Goal: Task Accomplishment & Management: Manage account settings

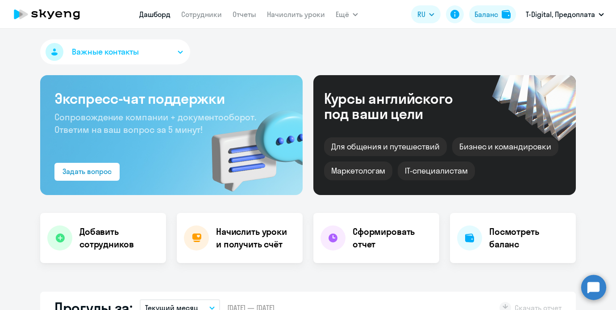
select select "30"
click at [207, 21] on nav "[PERSON_NAME] Отчеты Начислить уроки" at bounding box center [232, 14] width 186 height 18
click at [206, 16] on link "Сотрудники" at bounding box center [201, 14] width 41 height 9
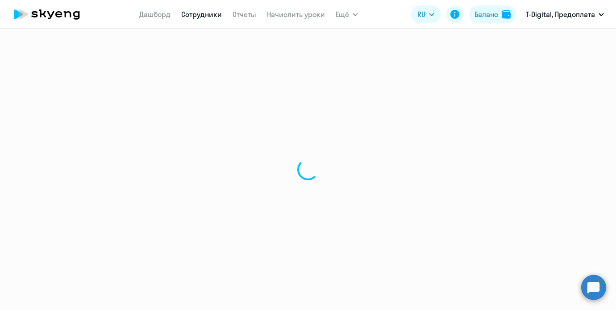
select select "30"
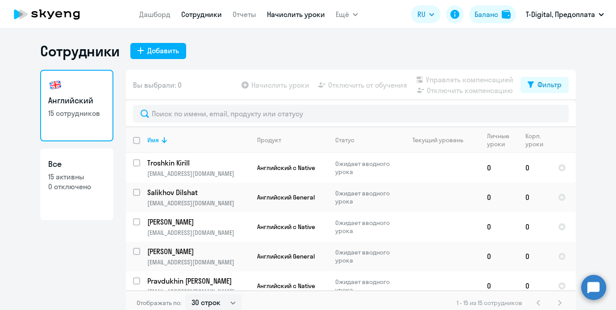
click at [281, 16] on link "Начислить уроки" at bounding box center [296, 14] width 58 height 9
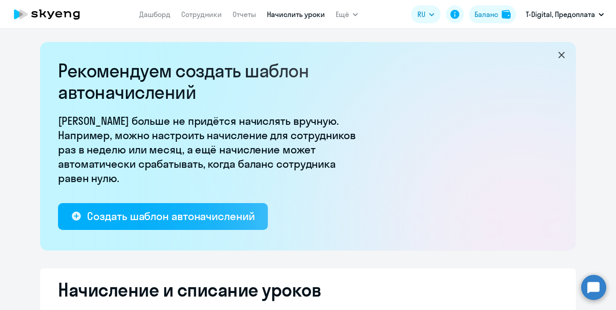
select select "10"
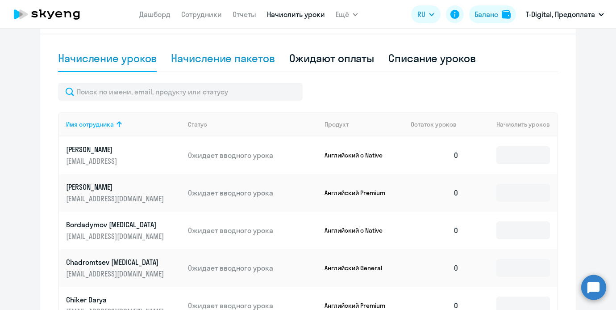
scroll to position [301, 0]
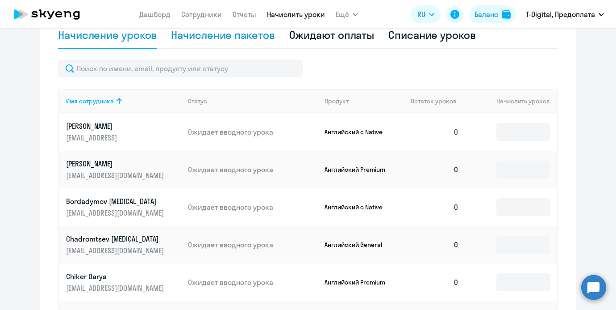
click at [233, 34] on div "Начисление пакетов" at bounding box center [223, 35] width 104 height 14
select select "10"
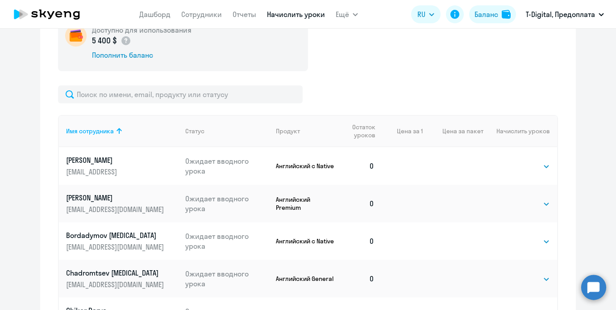
scroll to position [386, 0]
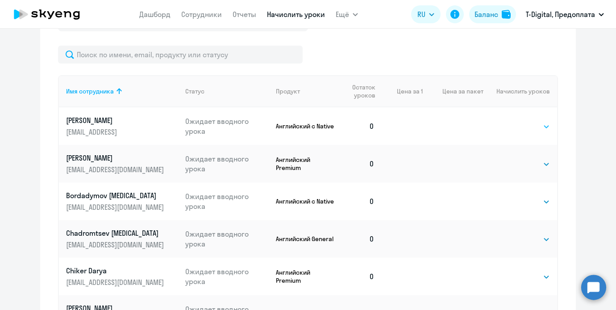
click at [548, 129] on select "Выбрать 4 8 16 32 64 96 128" at bounding box center [532, 126] width 37 height 11
select select "8"
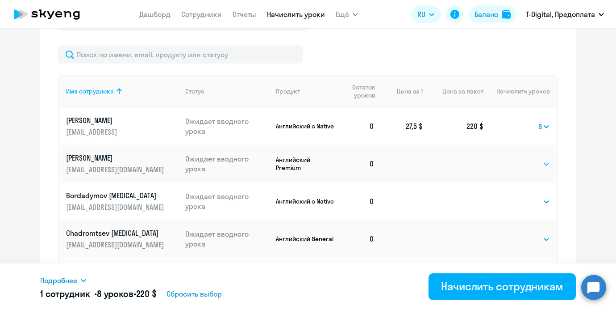
click at [526, 163] on select "Выбрать 4 8 16 32 64 96 128" at bounding box center [532, 164] width 37 height 11
select select "8"
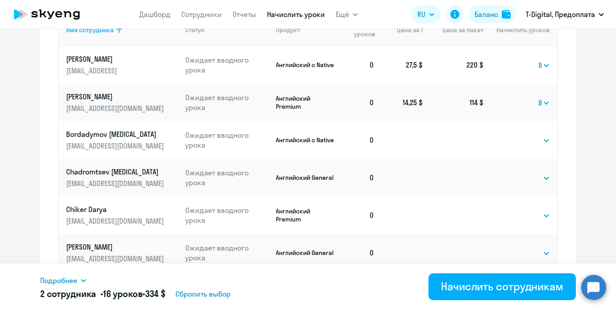
scroll to position [452, 0]
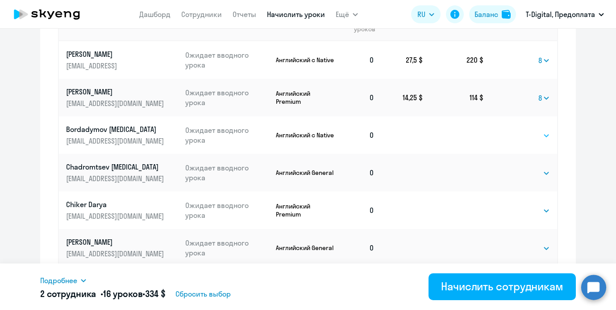
click at [519, 134] on select "Выбрать 4 8 16 32 64 96 128" at bounding box center [532, 135] width 37 height 11
select select "8"
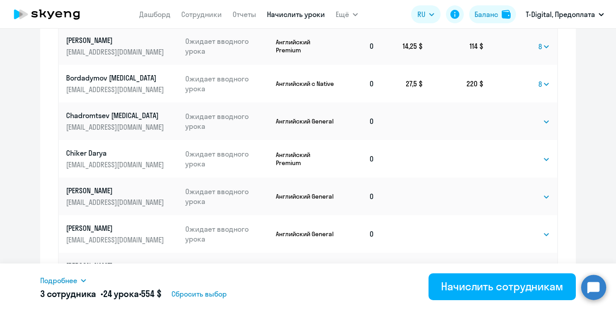
scroll to position [504, 0]
click at [536, 157] on select "Выбрать 4 8 16 32 64 96 128" at bounding box center [532, 158] width 37 height 11
select select "8"
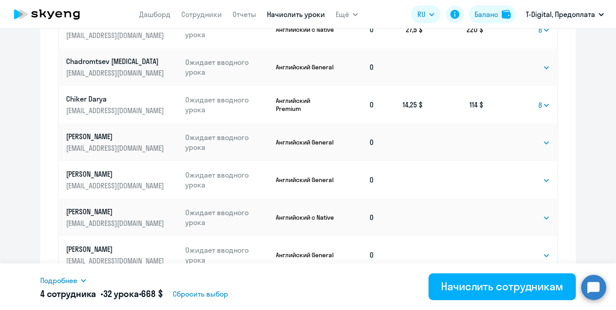
scroll to position [568, 0]
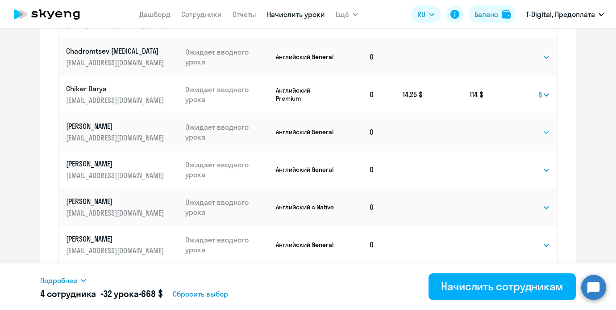
click at [519, 132] on select "Выбрать 4 8 16 32 64 96 128" at bounding box center [532, 132] width 37 height 11
select select "8"
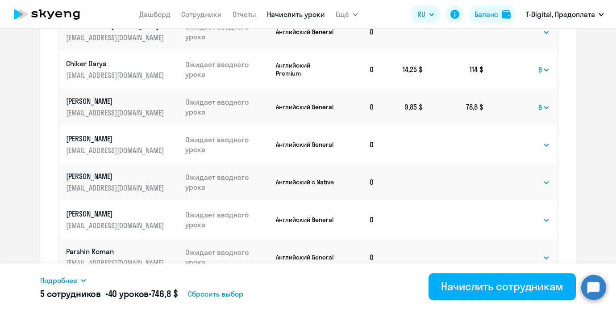
scroll to position [602, 0]
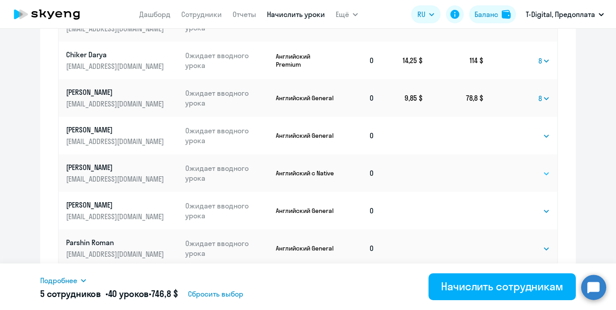
click at [528, 171] on select "Выбрать 4 8 16 32 64 96 128" at bounding box center [532, 173] width 37 height 11
select select "8"
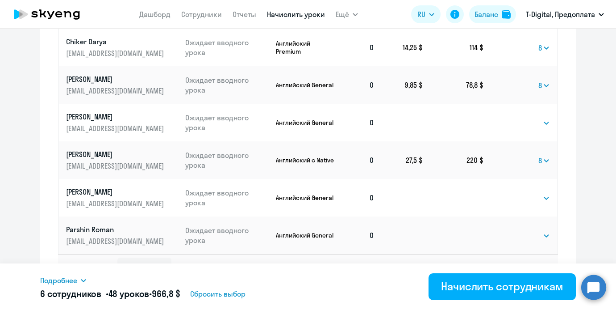
scroll to position [634, 0]
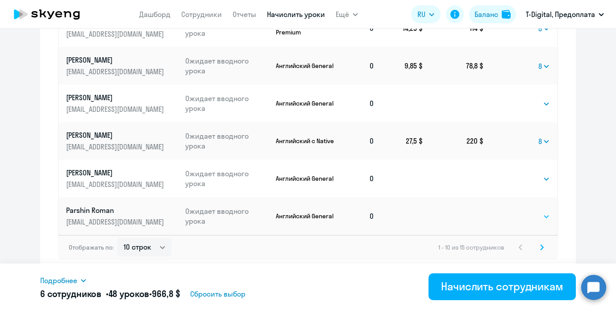
click at [523, 216] on select "Выбрать 4 8 16 32 64 96 128" at bounding box center [532, 216] width 37 height 11
select select "8"
click at [138, 245] on select "10 строк 30 строк 50 строк" at bounding box center [144, 247] width 54 height 18
select select "30"
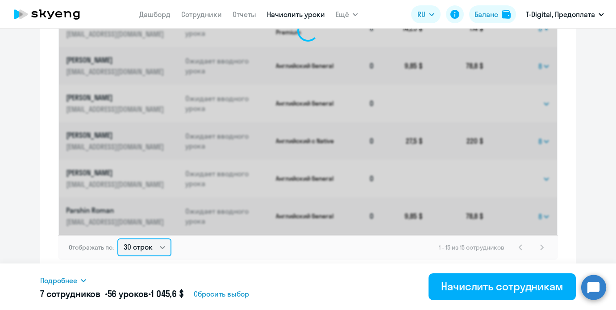
select select "8"
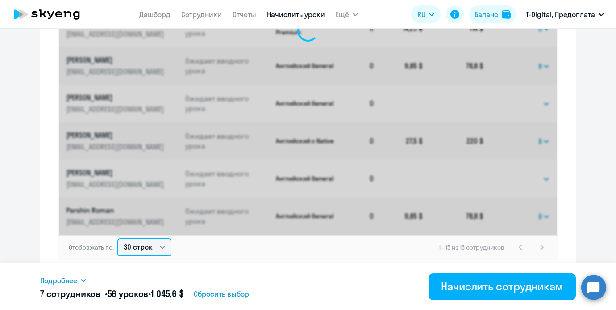
select select "8"
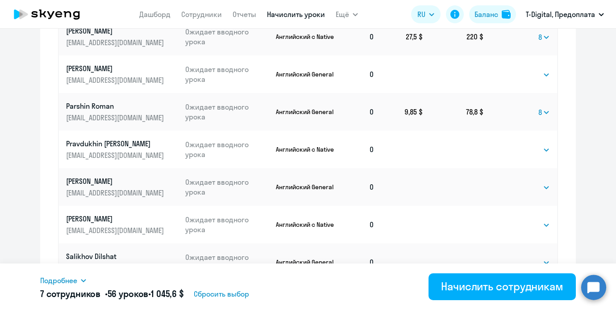
scroll to position [588, 0]
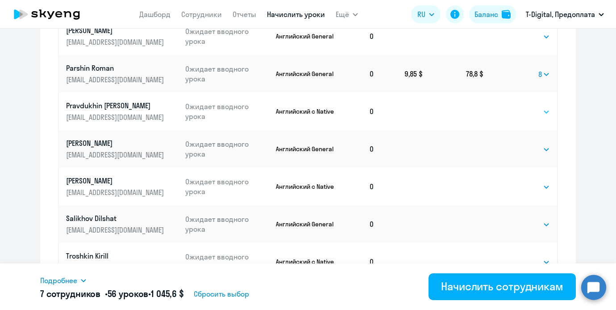
click at [515, 109] on select "Выбрать 4 8 16 32 64 96 128" at bounding box center [532, 111] width 37 height 11
select select "8"
click at [516, 151] on select "Выбрать 4 8 16 32 64 96 128" at bounding box center [532, 149] width 37 height 11
select select "8"
click at [526, 189] on select "Выбрать 4 8 16 32 64 96 128" at bounding box center [532, 186] width 37 height 11
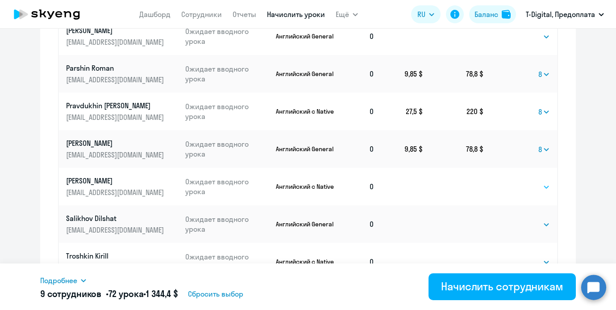
select select "8"
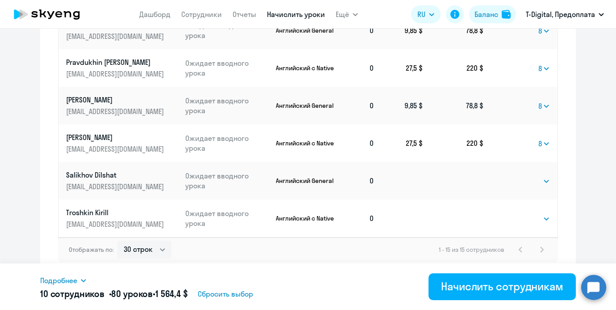
scroll to position [633, 0]
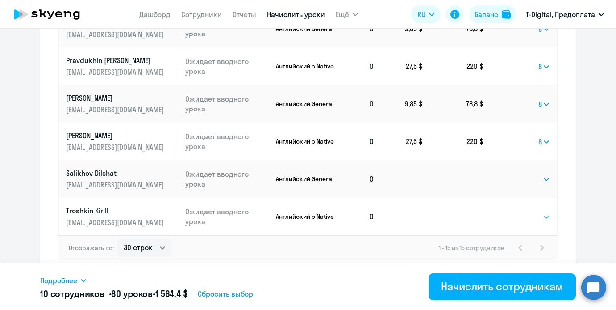
click at [529, 213] on select "Выбрать 4 8 16 32 64 96 128" at bounding box center [532, 216] width 37 height 11
select select "8"
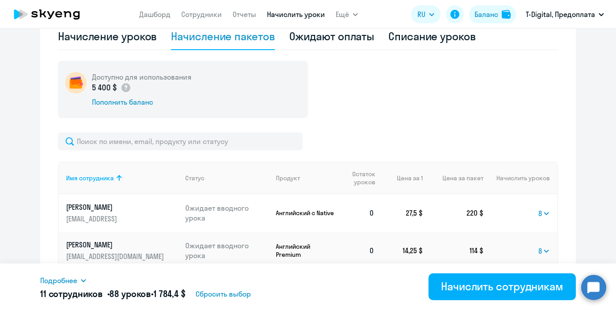
scroll to position [6, 0]
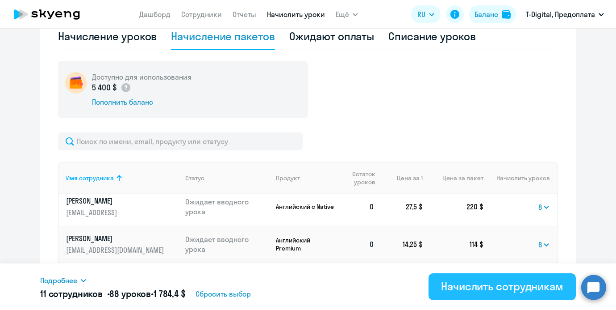
click at [436, 292] on button "Начислить сотрудникам" at bounding box center [502, 286] width 147 height 27
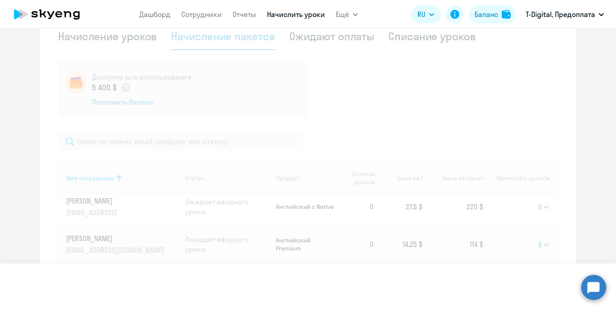
select select
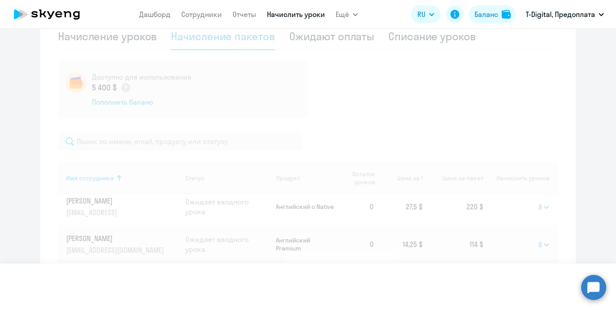
select select
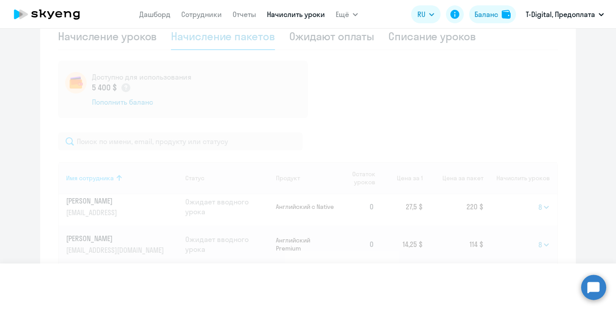
select select
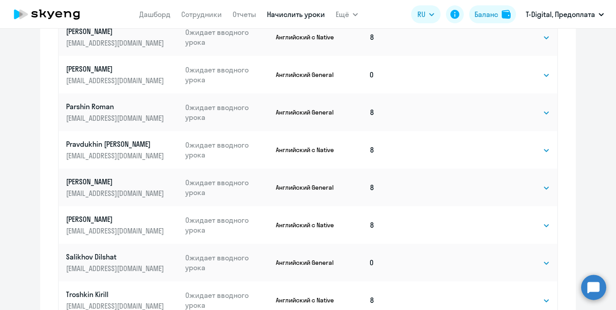
scroll to position [558, 0]
